Goal: Navigation & Orientation: Find specific page/section

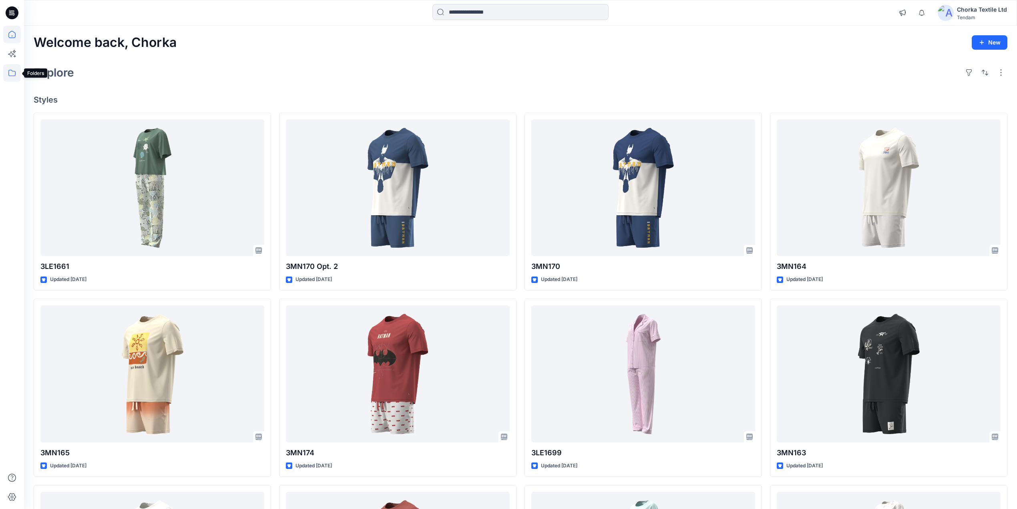
click at [6, 73] on icon at bounding box center [12, 73] width 18 height 18
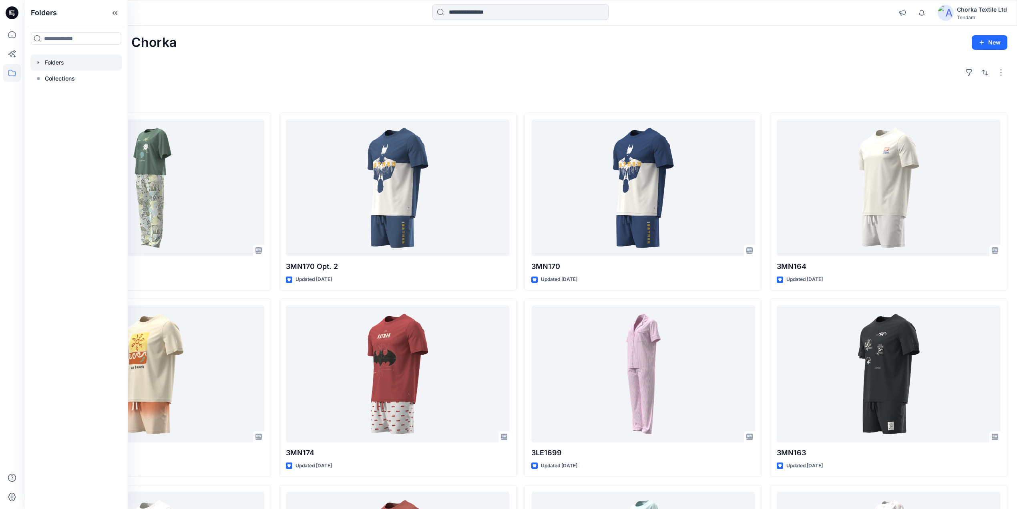
click at [59, 61] on div at bounding box center [75, 62] width 91 height 16
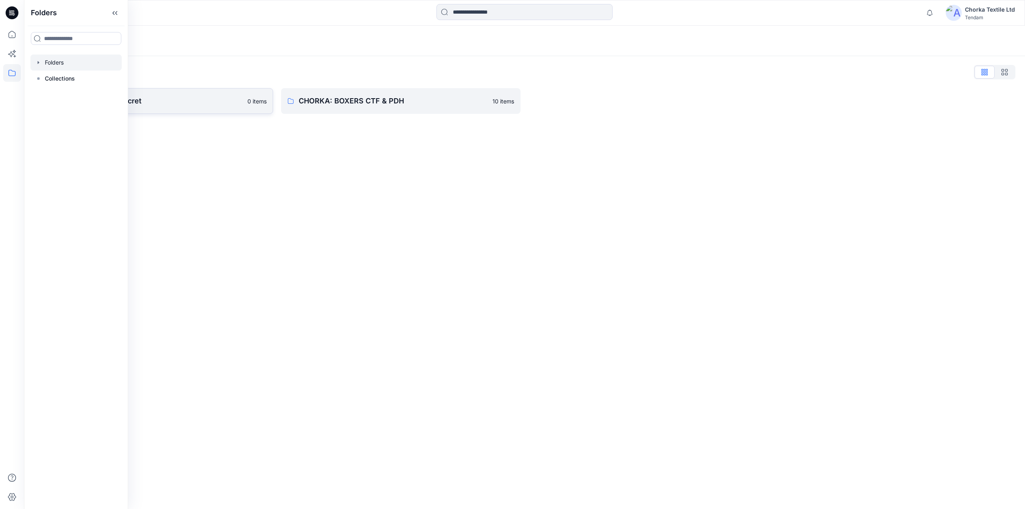
click at [163, 97] on p "CHORKA - Women'Secret" at bounding box center [146, 100] width 191 height 11
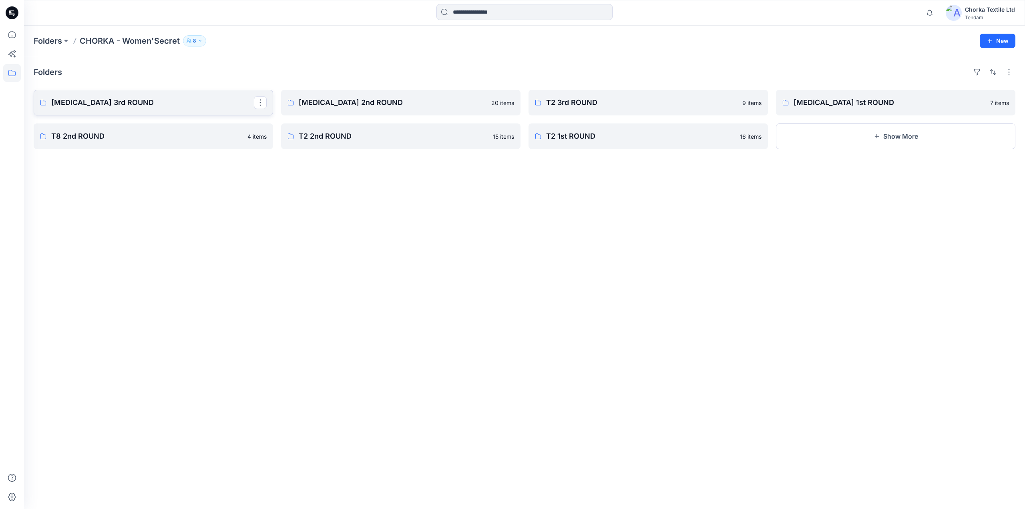
click at [99, 101] on p "[MEDICAL_DATA] 3rd ROUND" at bounding box center [152, 102] width 203 height 11
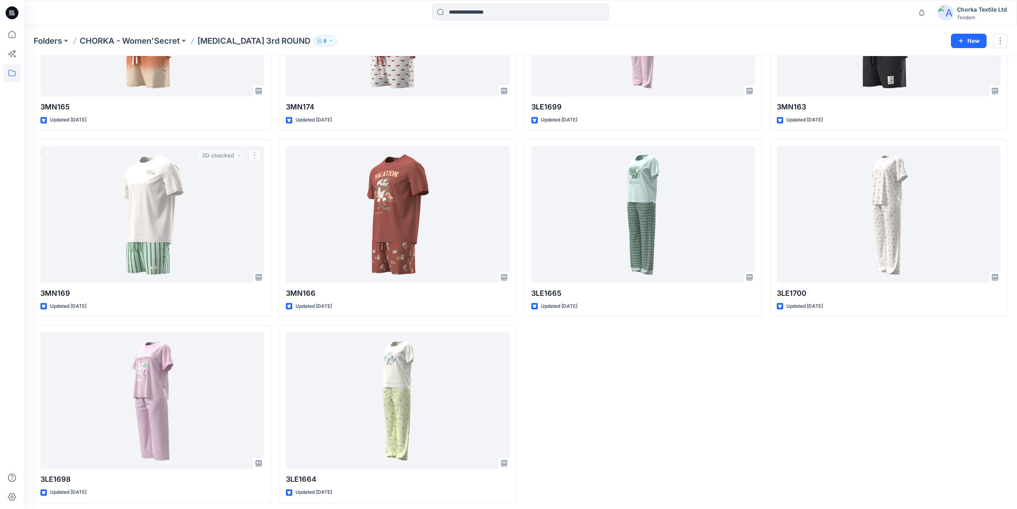
scroll to position [327, 0]
